Goal: Task Accomplishment & Management: Use online tool/utility

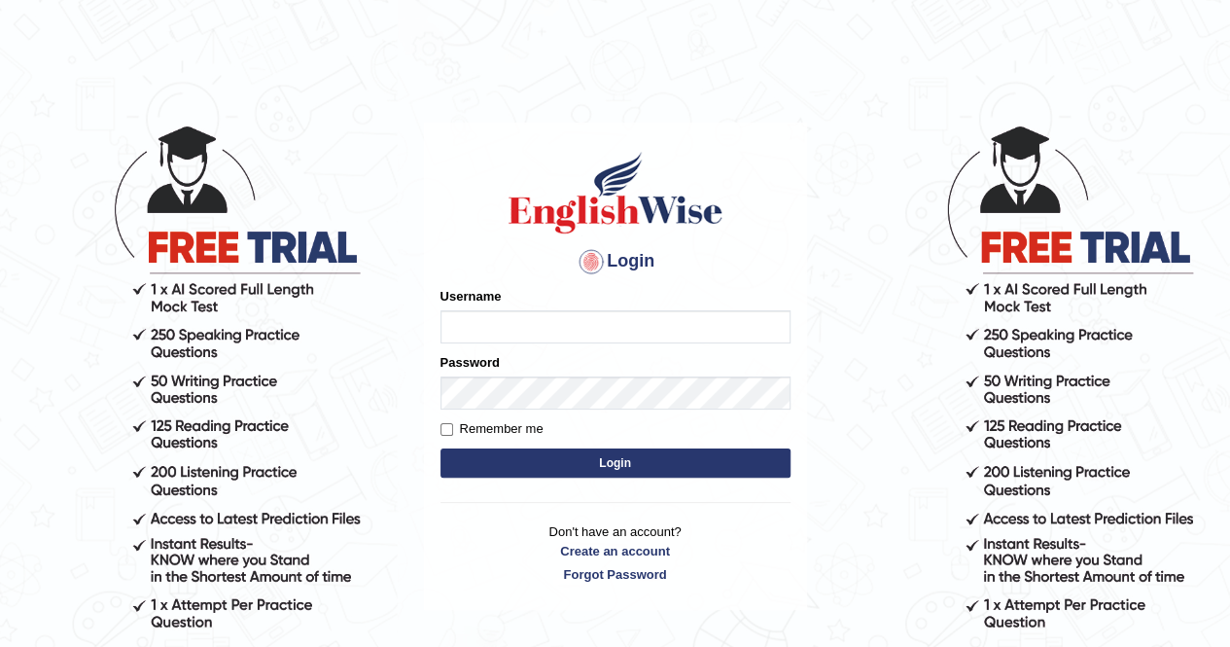
type input "Kiran1228"
click at [606, 468] on button "Login" at bounding box center [616, 462] width 350 height 29
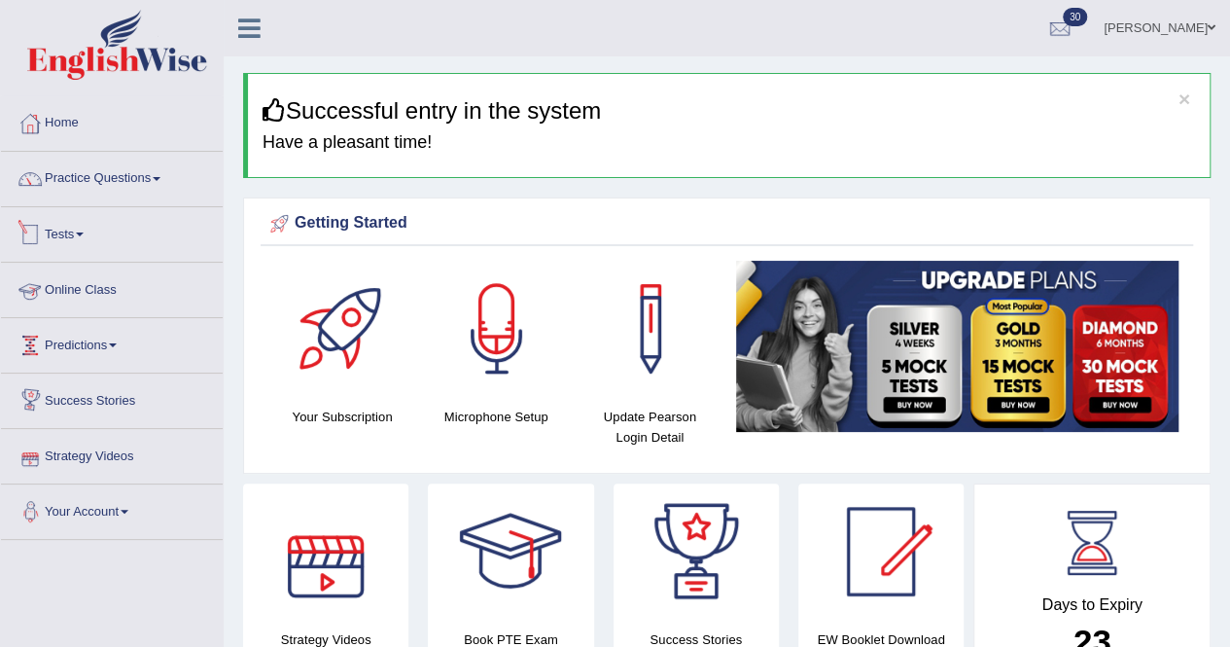
click at [68, 231] on link "Tests" at bounding box center [112, 231] width 222 height 49
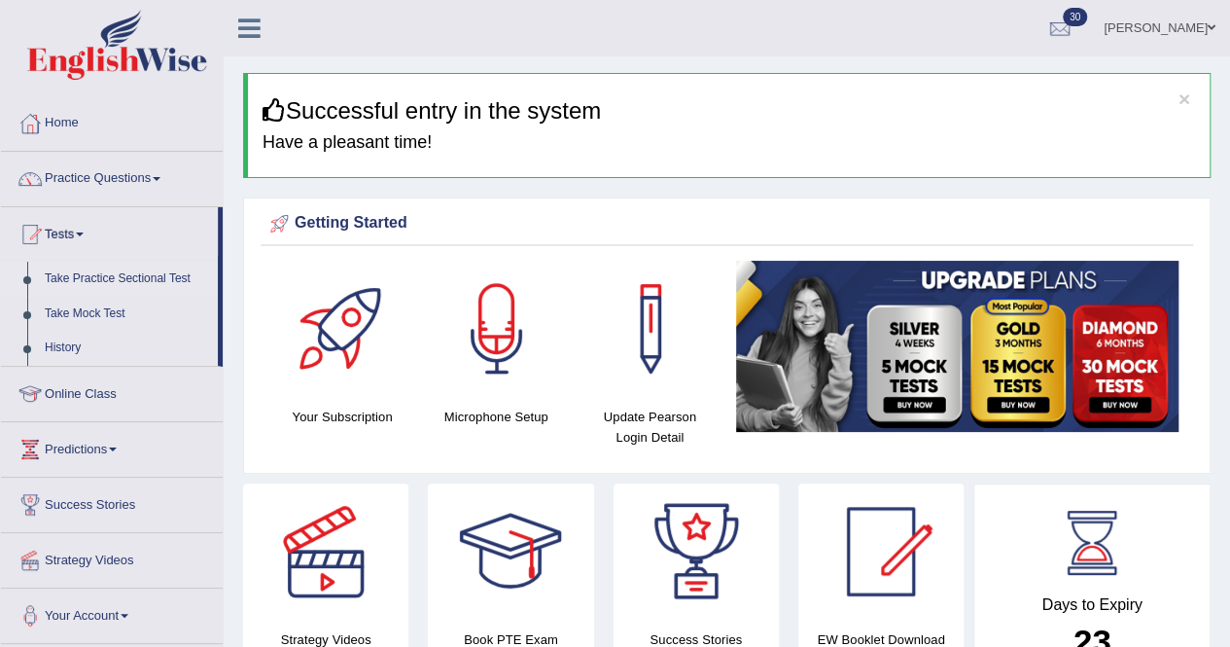
click at [97, 281] on link "Take Practice Sectional Test" at bounding box center [127, 279] width 182 height 35
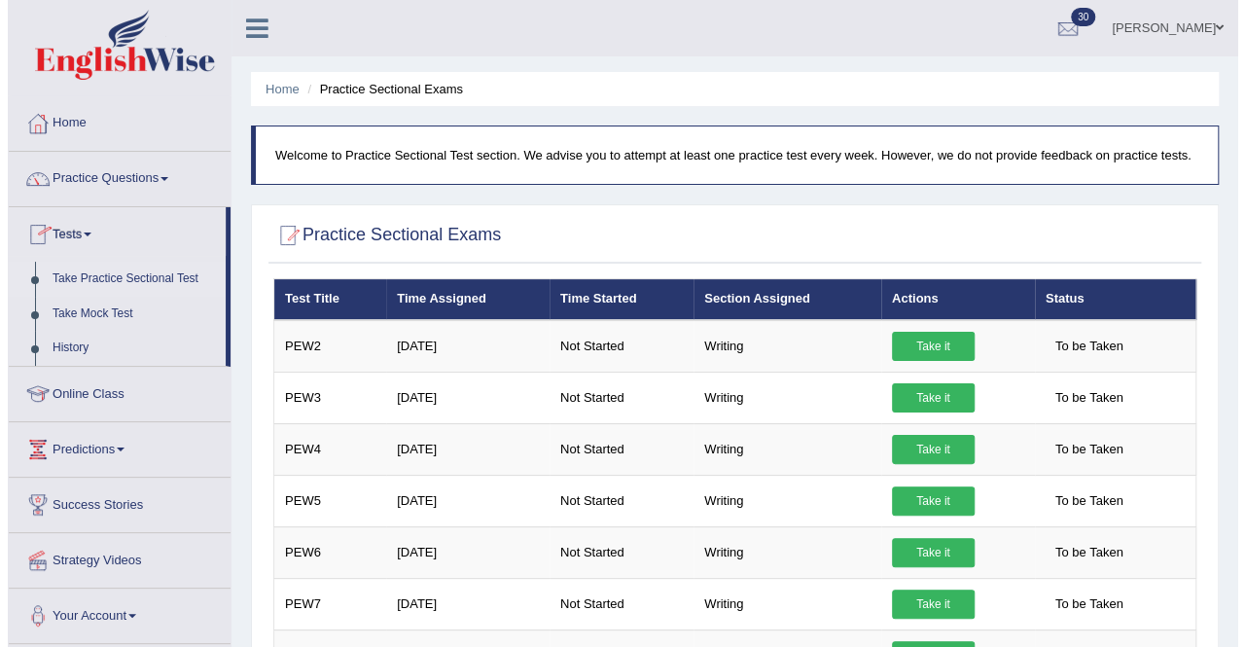
scroll to position [539, 0]
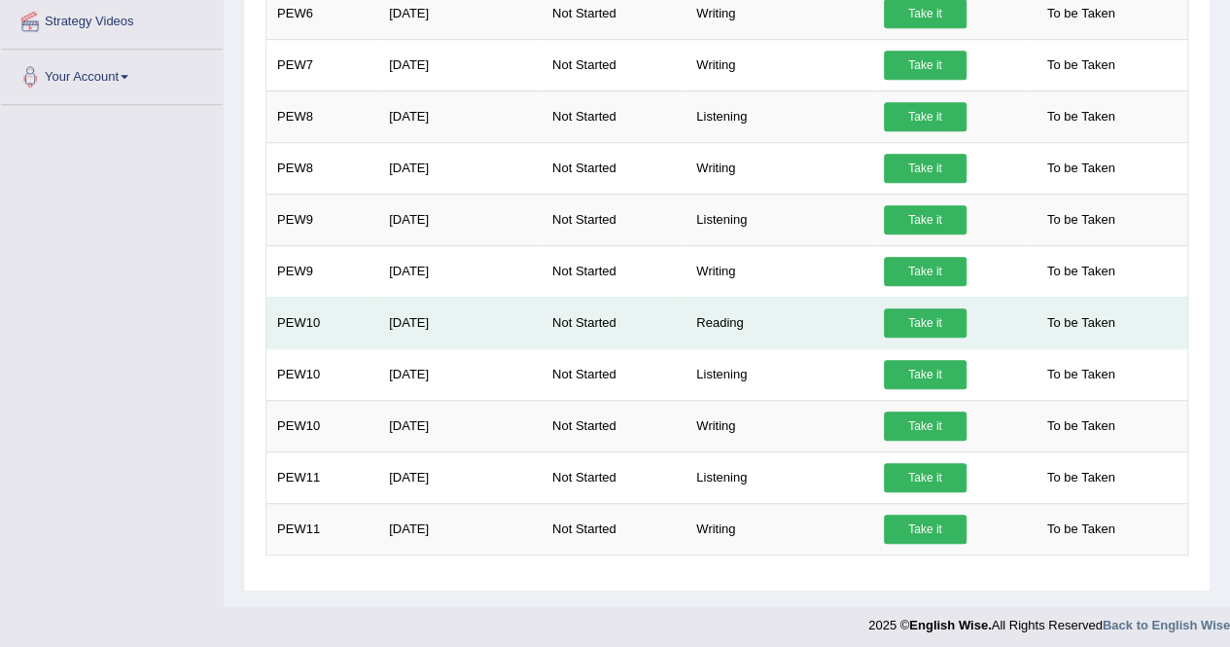
click at [955, 318] on link "Take it" at bounding box center [925, 322] width 83 height 29
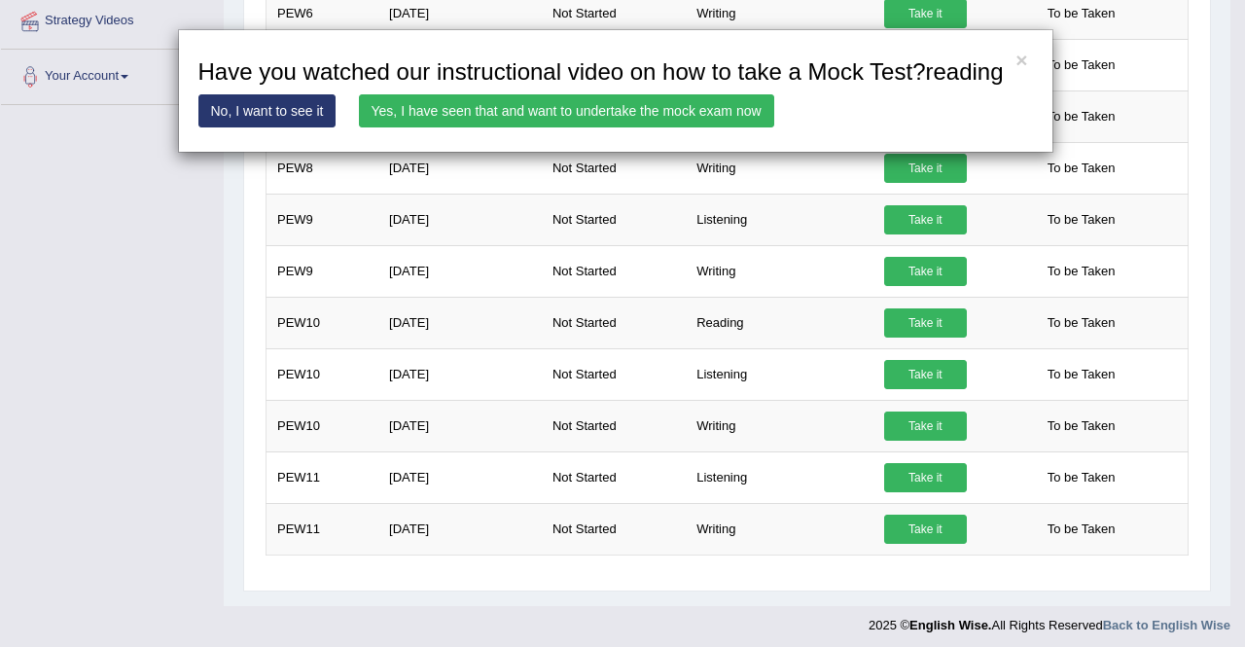
click at [720, 106] on link "Yes, I have seen that and want to undertake the mock exam now" at bounding box center [566, 110] width 415 height 33
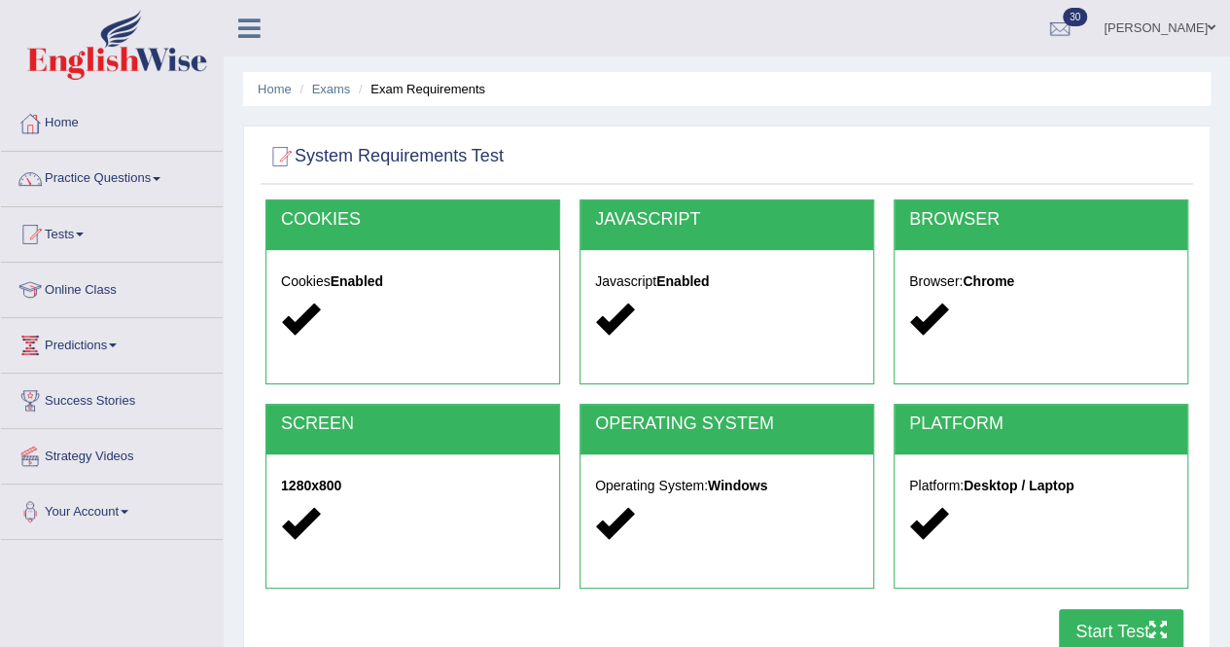
click at [1138, 629] on button "Start Test" at bounding box center [1121, 631] width 124 height 45
